Goal: Task Accomplishment & Management: Use online tool/utility

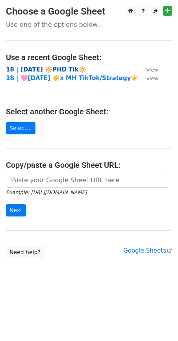
click at [45, 71] on strong "18 | SEPT 1 🔆PHD Tik🔆" at bounding box center [46, 69] width 80 height 7
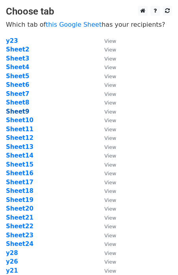
click at [17, 112] on strong "Sheet9" at bounding box center [17, 111] width 23 height 7
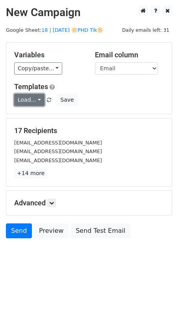
click at [29, 103] on link "Load..." at bounding box center [29, 100] width 30 height 12
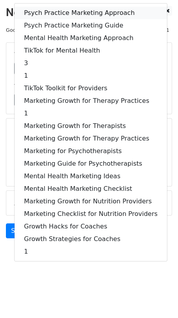
click at [77, 15] on link "Psych Practice Marketing Approach" at bounding box center [91, 13] width 152 height 13
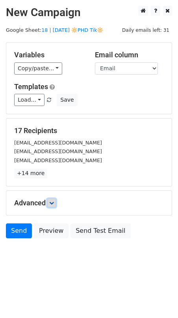
click at [53, 201] on icon at bounding box center [51, 203] width 5 height 5
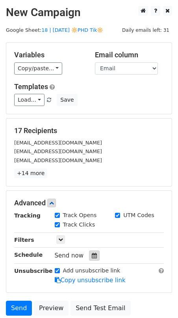
click at [89, 253] on div at bounding box center [94, 256] width 11 height 10
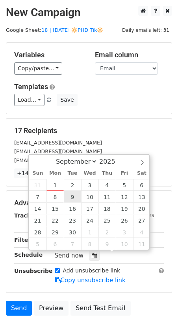
type input "2025-09-09 12:00"
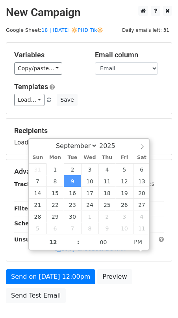
click at [63, 268] on form "Variables Copy/paste... {{Name}} {{Email}} Email column Name Email Templates Lo…" at bounding box center [89, 174] width 166 height 265
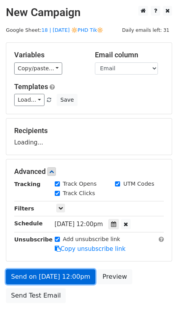
click at [58, 277] on link "Send on Sep 9 at 12:00pm" at bounding box center [50, 276] width 89 height 15
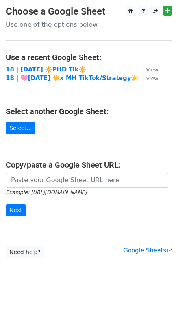
click at [45, 64] on main "Choose a Google Sheet Use one of the options below... Use a recent Google Sheet…" at bounding box center [89, 132] width 178 height 253
click at [45, 68] on strong "18 | SEPT 1 🔆PHD Tik🔆" at bounding box center [46, 69] width 80 height 7
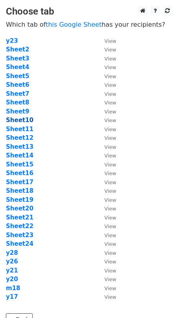
click at [9, 119] on strong "Sheet10" at bounding box center [19, 120] width 27 height 7
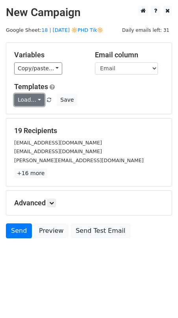
click at [24, 102] on link "Load..." at bounding box center [29, 100] width 30 height 12
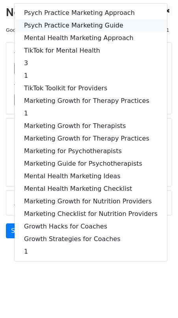
click at [88, 22] on link "Psych Practice Marketing Guide" at bounding box center [91, 25] width 152 height 13
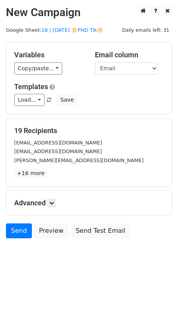
click at [53, 196] on div "Advanced Tracking Track Opens UTM Codes Track Clicks Filters Only include sprea…" at bounding box center [88, 203] width 165 height 24
click at [53, 201] on icon at bounding box center [51, 203] width 5 height 5
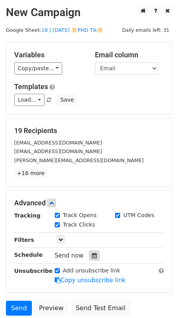
click at [92, 255] on icon at bounding box center [94, 255] width 5 height 5
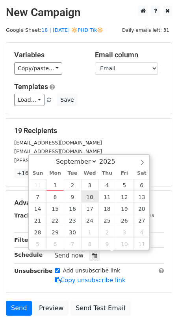
type input "2025-09-10 12:00"
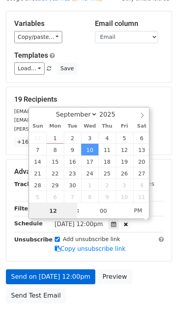
scroll to position [32, 0]
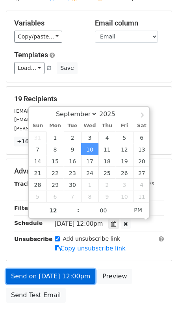
click at [60, 282] on link "Send on Sep 10 at 12:00pm" at bounding box center [50, 276] width 89 height 15
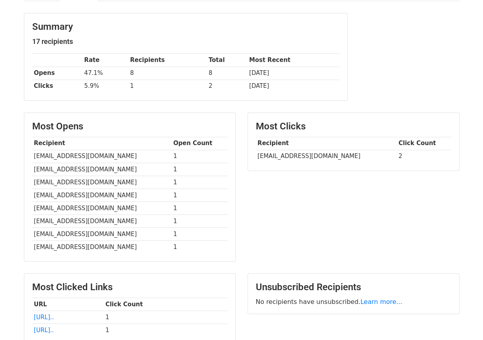
scroll to position [145, 0]
